Goal: Task Accomplishment & Management: Complete application form

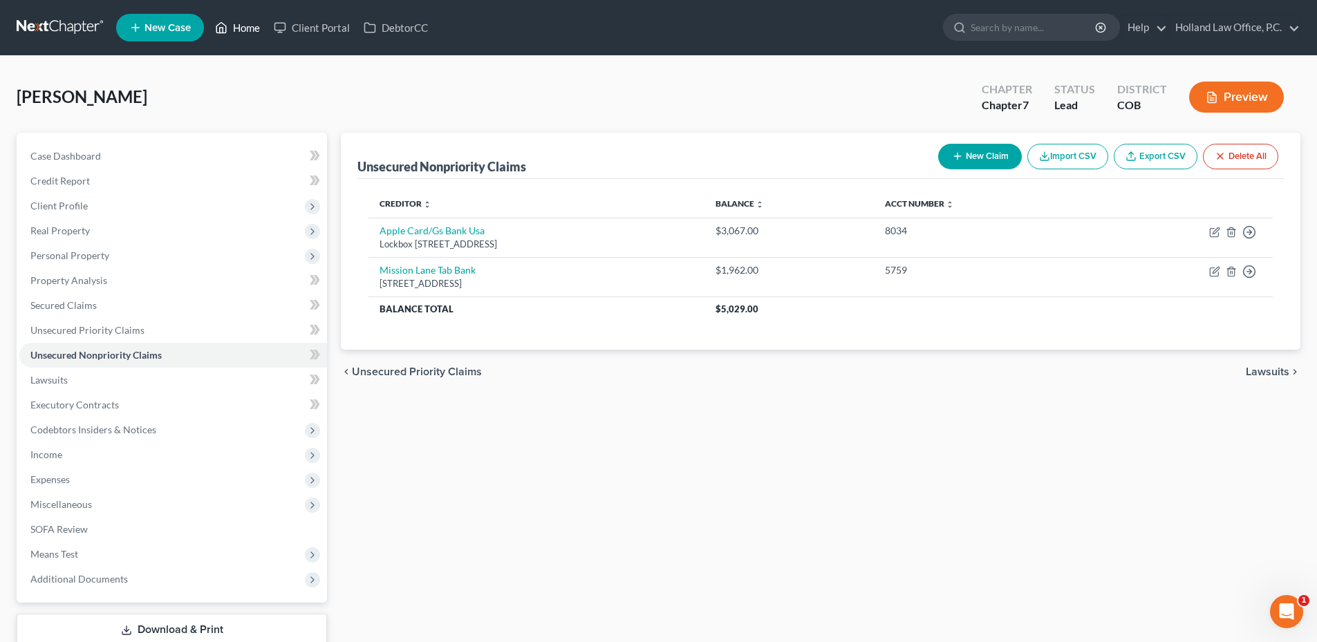
click at [236, 23] on link "Home" at bounding box center [237, 27] width 59 height 25
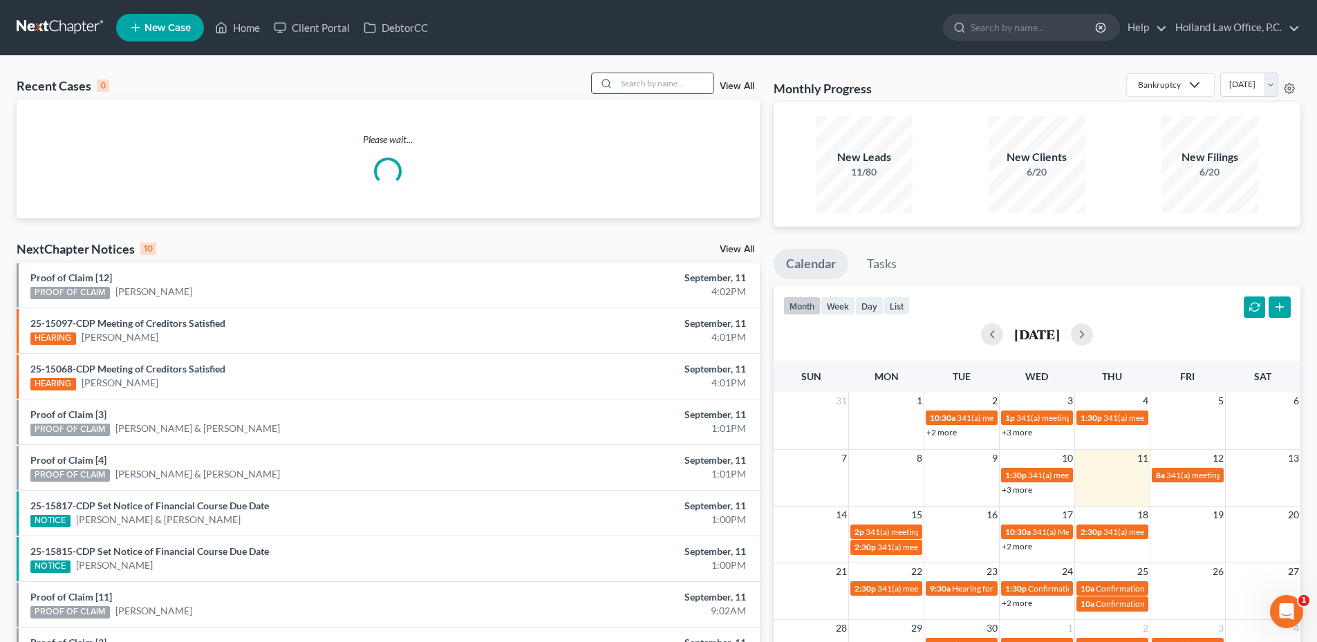
click at [647, 91] on input "search" at bounding box center [665, 83] width 97 height 20
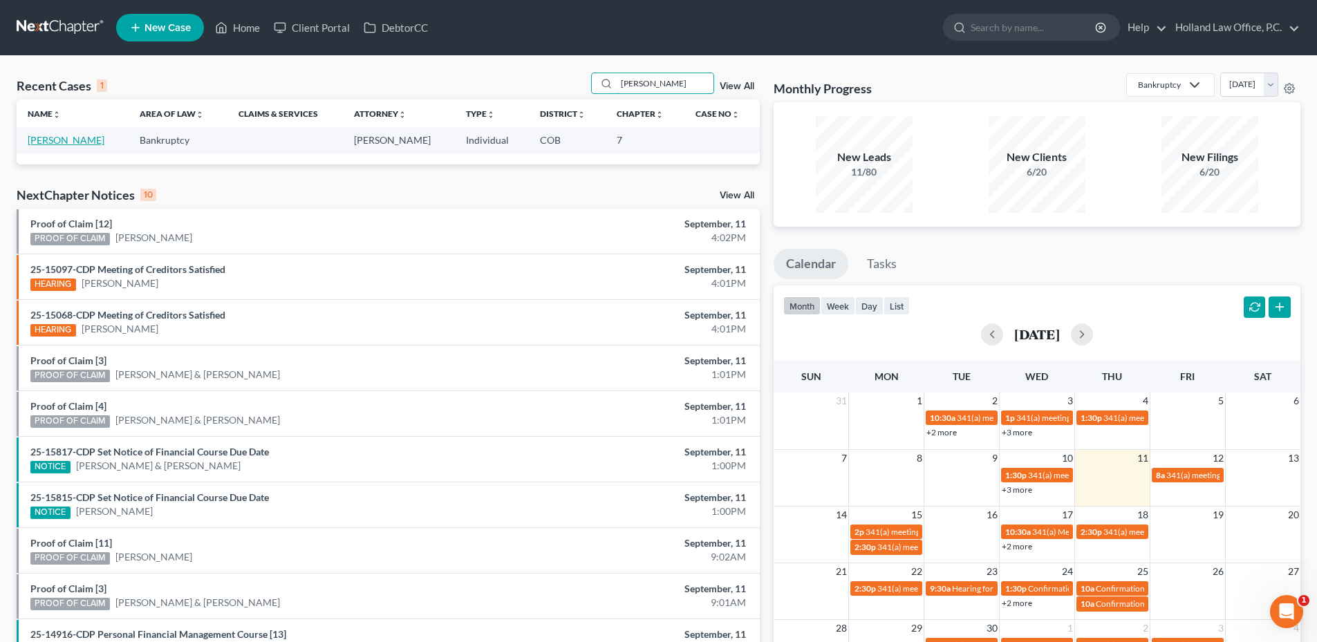
type input "[PERSON_NAME]"
click at [82, 141] on link "[PERSON_NAME]" at bounding box center [66, 140] width 77 height 12
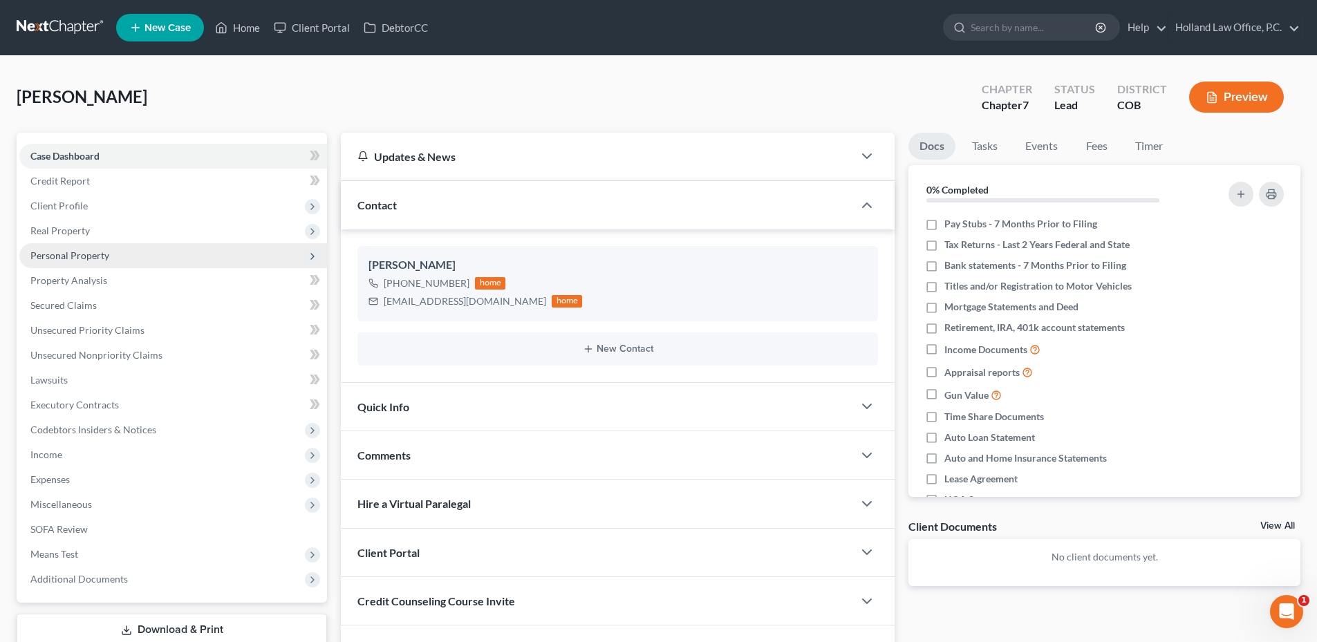
click at [85, 245] on span "Personal Property" at bounding box center [173, 255] width 308 height 25
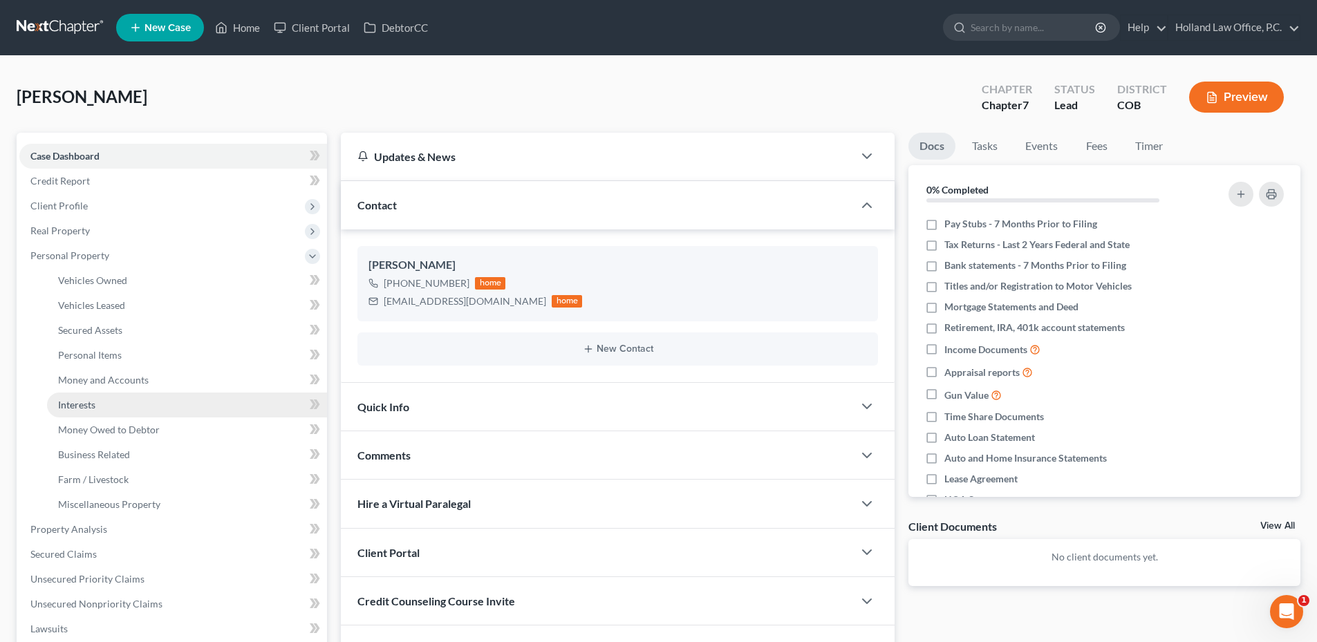
click at [112, 410] on link "Interests" at bounding box center [187, 405] width 280 height 25
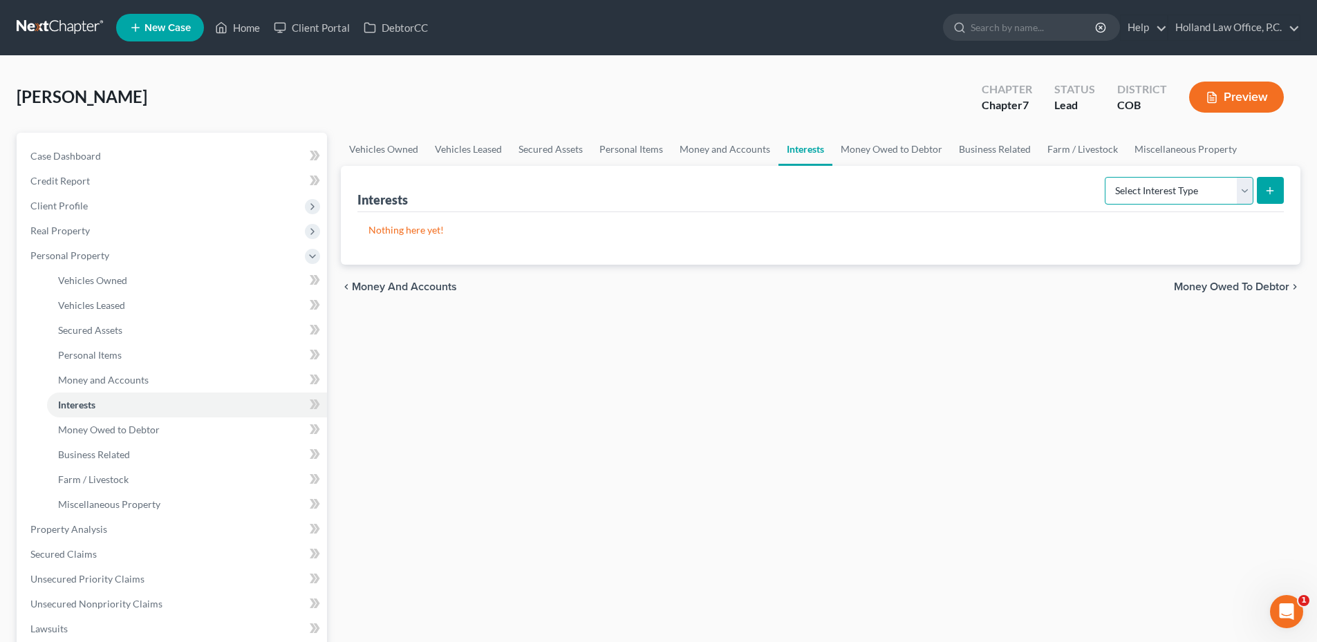
click at [1130, 181] on select "Select Interest Type 401K Annuity Bond Education IRA Government Bond Government…" at bounding box center [1179, 191] width 149 height 28
select select "term_life_insurance"
click at [1107, 177] on select "Select Interest Type 401K Annuity Bond Education IRA Government Bond Government…" at bounding box center [1179, 191] width 149 height 28
click at [1277, 178] on button "submit" at bounding box center [1270, 190] width 27 height 27
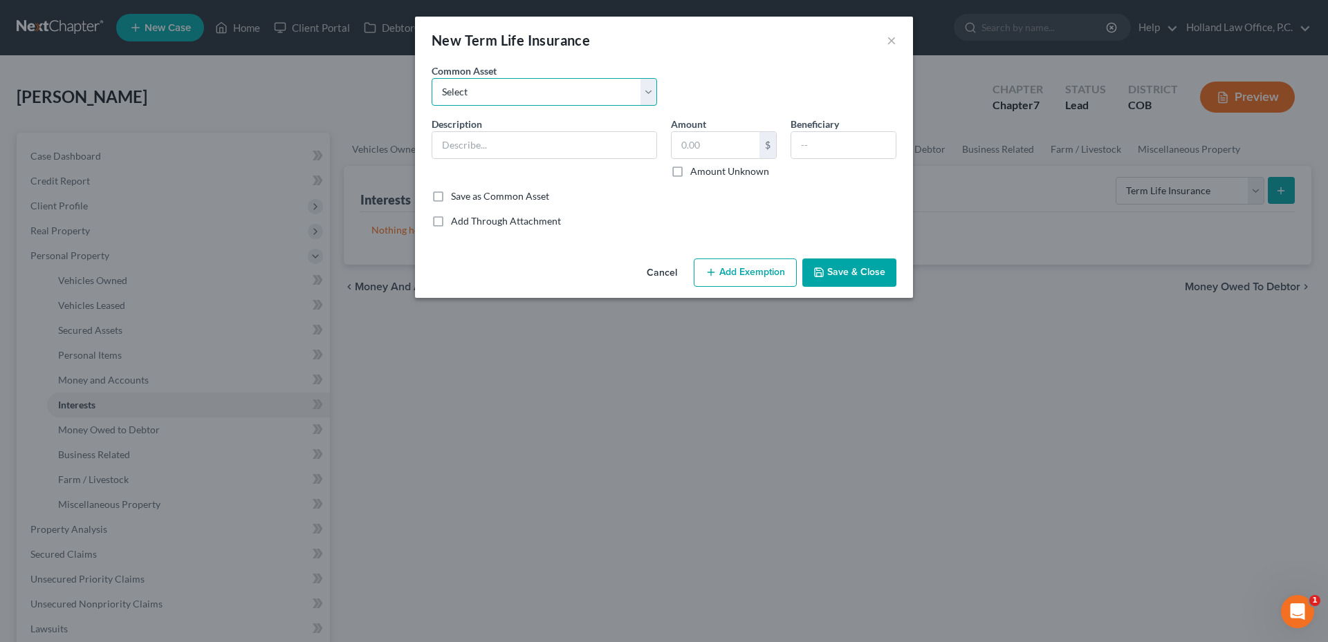
click at [551, 100] on select "Select Farmers Auto Insurance Basic Life Guardian Health Anthem Insurance Anthe…" at bounding box center [544, 92] width 225 height 28
drag, startPoint x: 551, startPoint y: 100, endPoint x: 546, endPoint y: 107, distance: 9.0
click at [551, 100] on select "Select Farmers Auto Insurance Basic Life Guardian Health Anthem Insurance Anthe…" at bounding box center [544, 92] width 225 height 28
click at [528, 139] on input "text" at bounding box center [544, 145] width 224 height 26
type input "Securion"
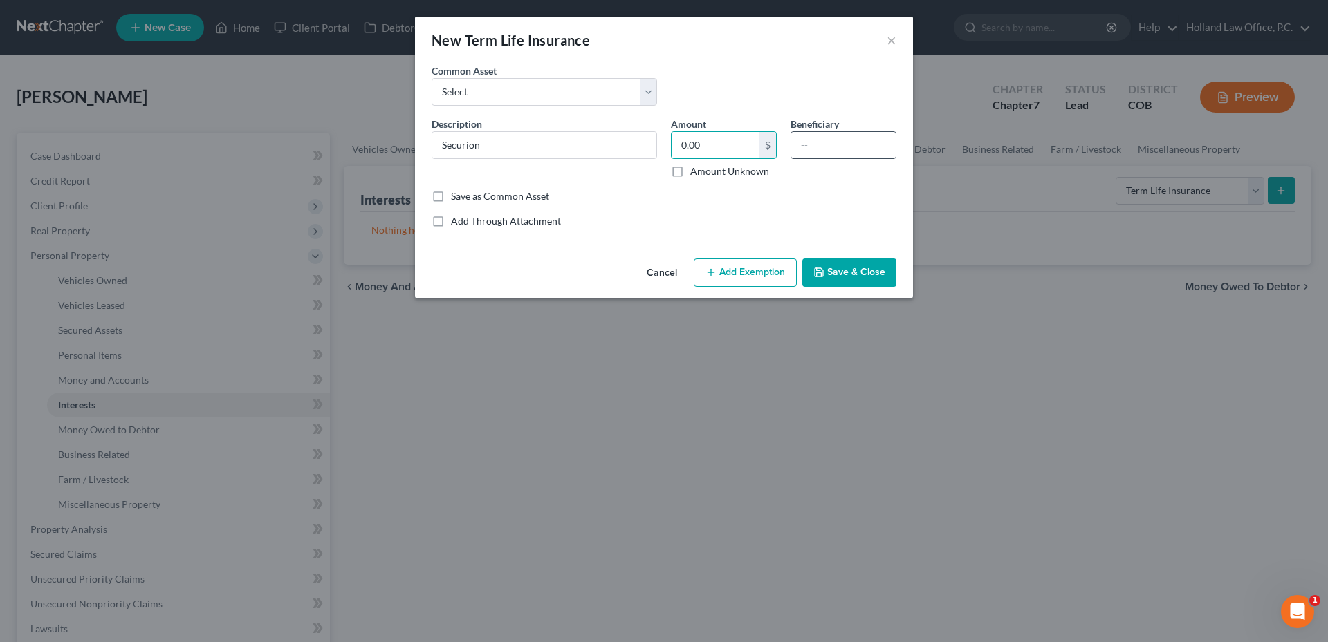
type input "0.00"
drag, startPoint x: 841, startPoint y: 149, endPoint x: 834, endPoint y: 152, distance: 7.7
click at [840, 149] on input "text" at bounding box center [843, 145] width 104 height 26
type input "Chance [PERSON_NAME] & [PERSON_NAME]"
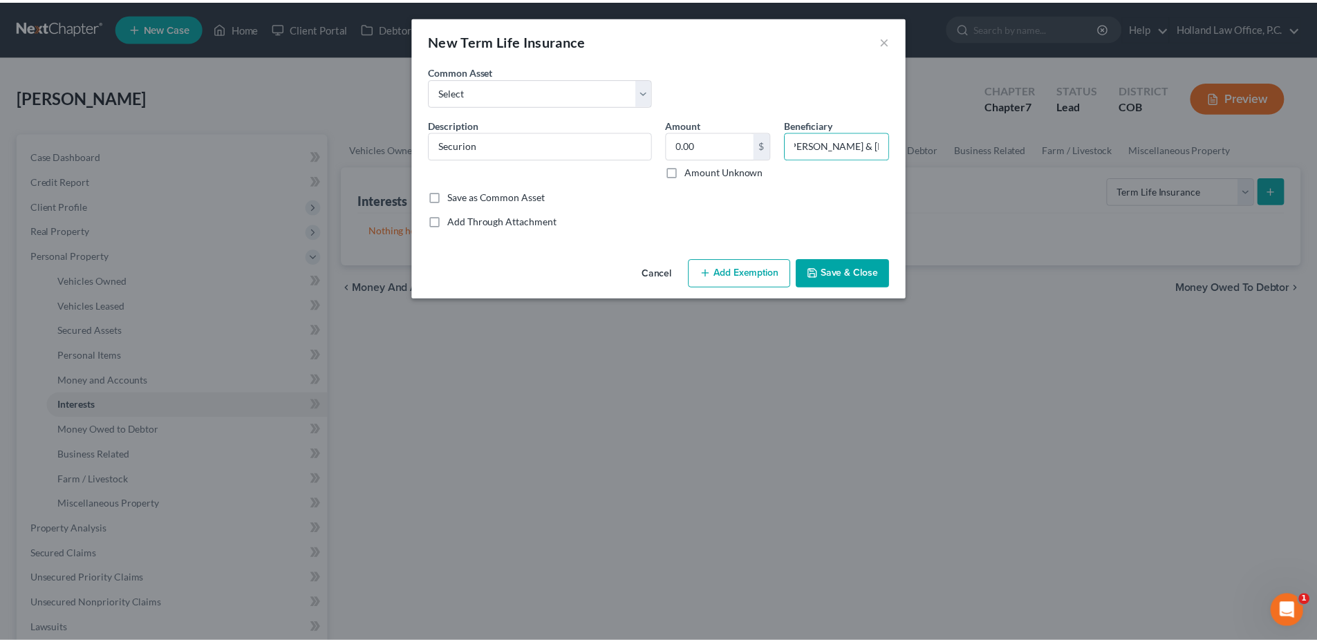
scroll to position [0, 0]
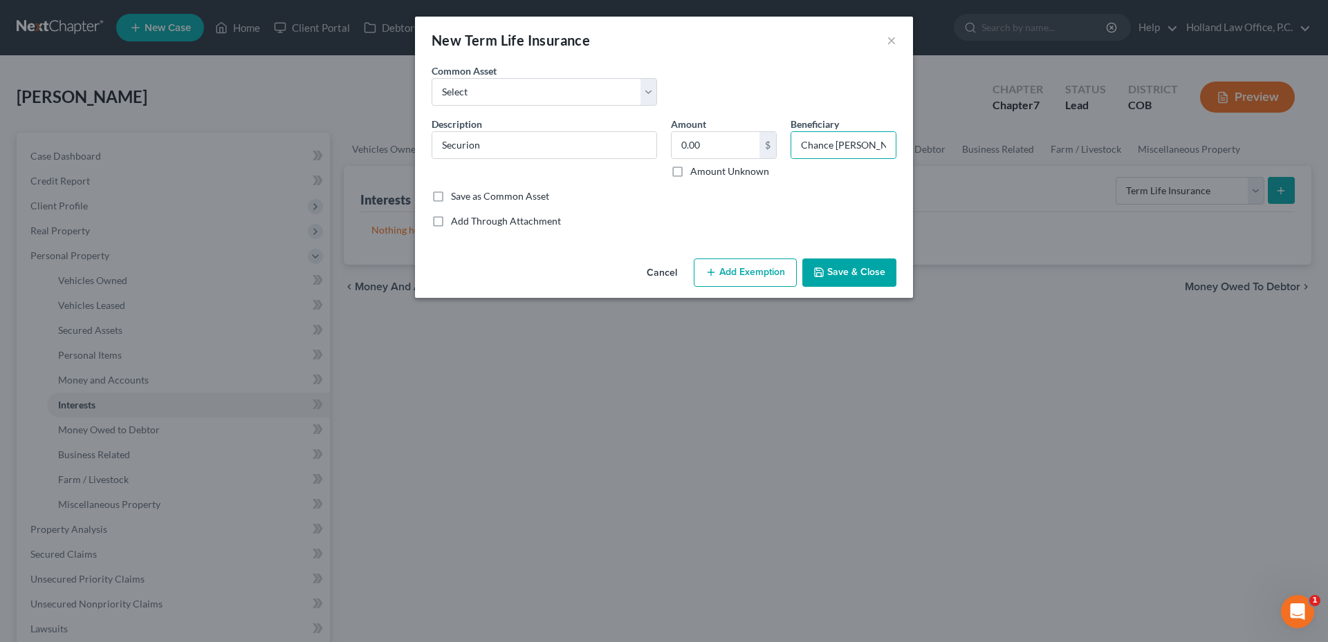
click at [736, 261] on button "Add Exemption" at bounding box center [745, 273] width 103 height 29
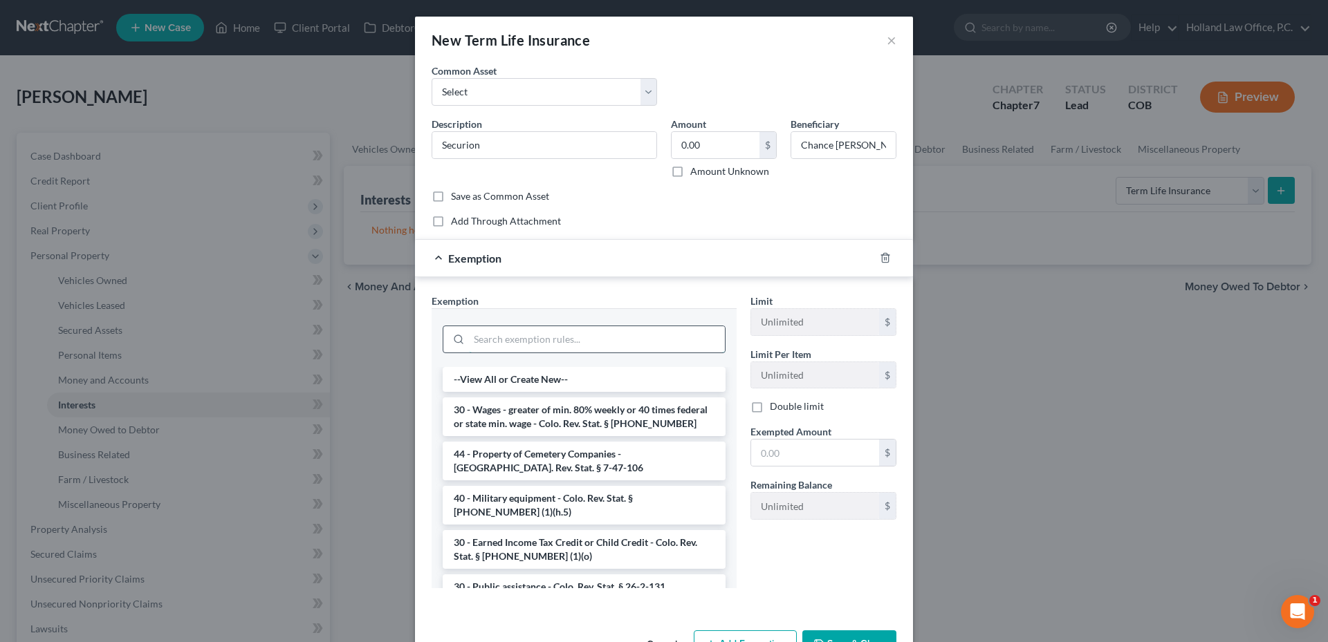
click at [559, 340] on input "search" at bounding box center [597, 339] width 256 height 26
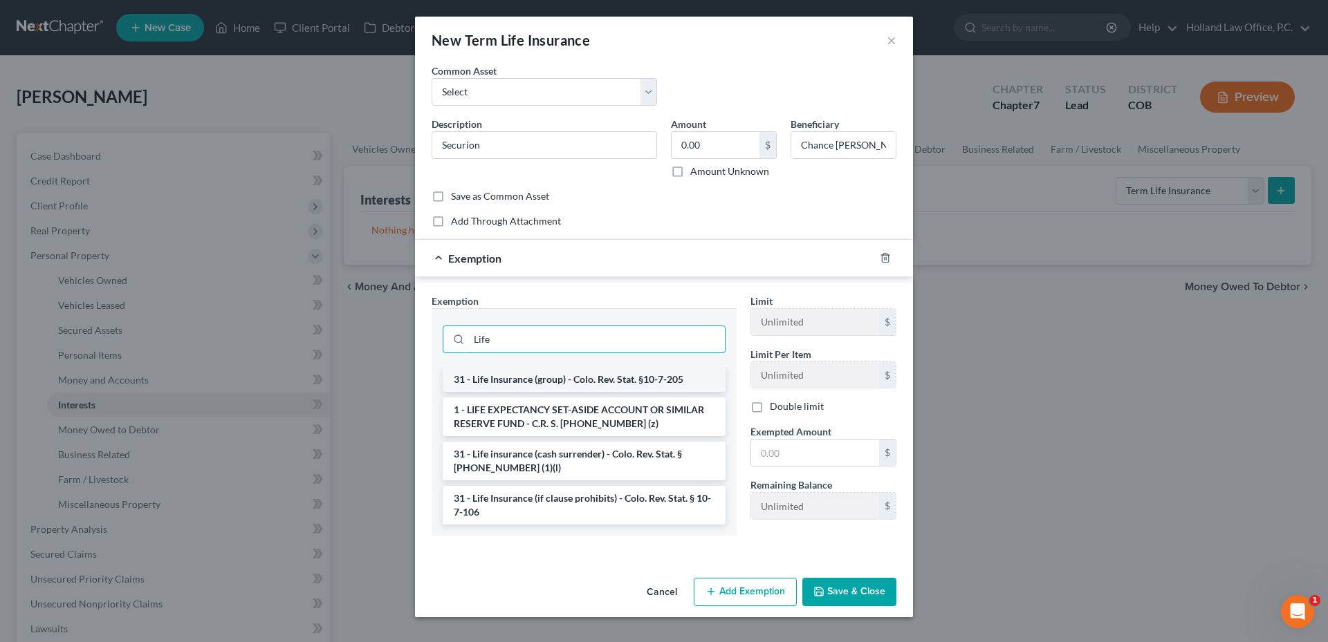
type input "Life"
click at [564, 379] on li "31 - Life Insurance (group) - Colo. Rev. Stat. §10-7-205" at bounding box center [584, 379] width 283 height 25
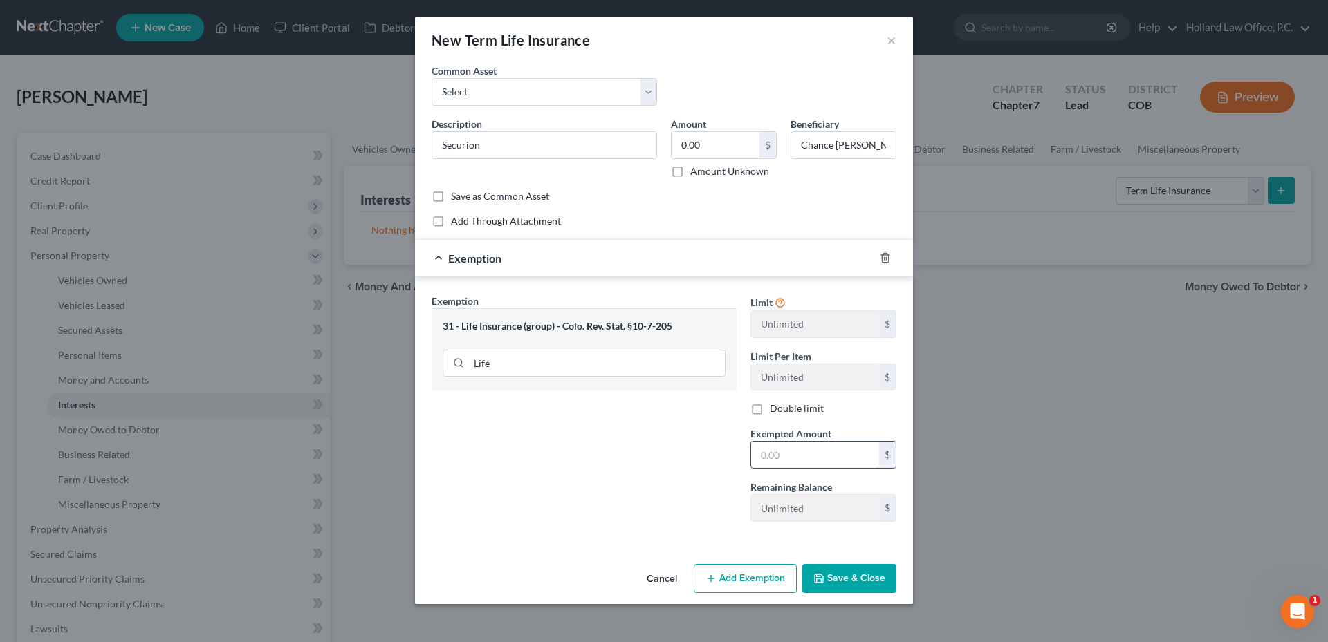
click at [781, 463] on input "text" at bounding box center [815, 455] width 128 height 26
type input "0.00"
drag, startPoint x: 628, startPoint y: 421, endPoint x: 650, endPoint y: 411, distance: 24.2
click at [630, 420] on div "Exemption Set must be selected for CA. Exemption * 31 - Life Insurance (group) …" at bounding box center [584, 413] width 319 height 239
click at [862, 586] on button "Save & Close" at bounding box center [849, 578] width 94 height 29
